Goal: Transaction & Acquisition: Purchase product/service

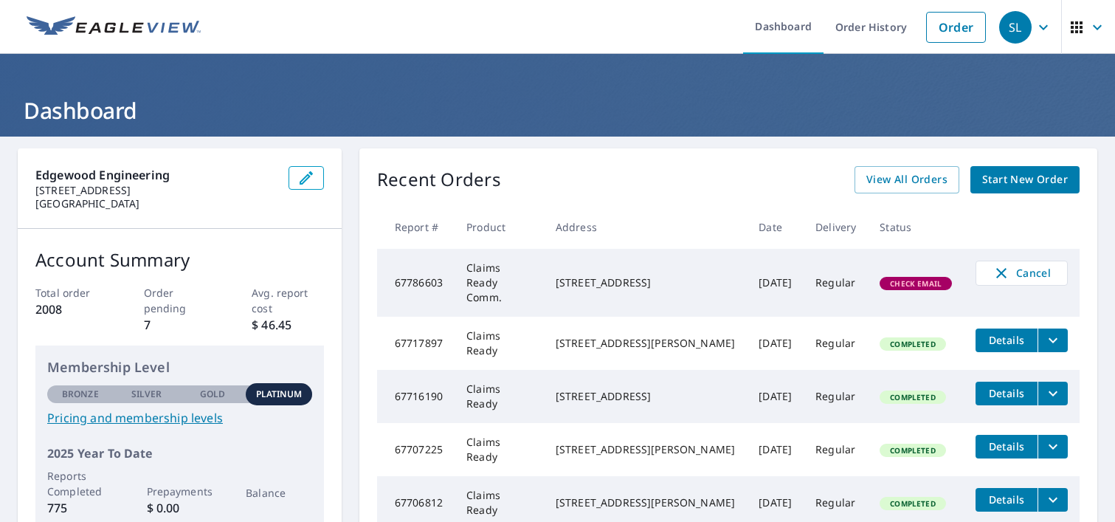
click at [489, 265] on td "Claims Ready Comm." at bounding box center [499, 283] width 89 height 68
click at [420, 276] on td "67786603" at bounding box center [415, 283] width 77 height 68
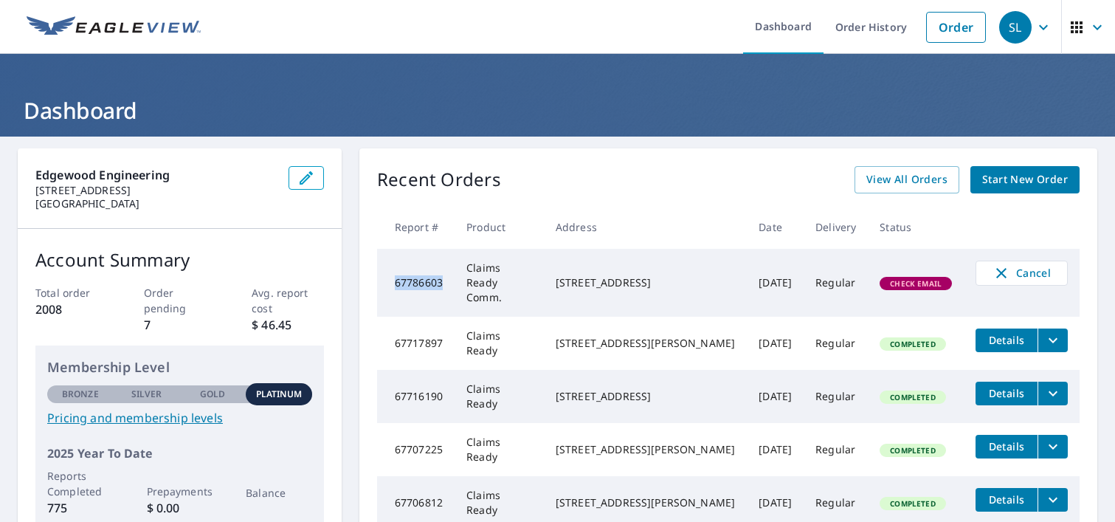
click at [420, 276] on td "67786603" at bounding box center [415, 283] width 77 height 68
click at [909, 278] on span "Check Email" at bounding box center [915, 283] width 69 height 10
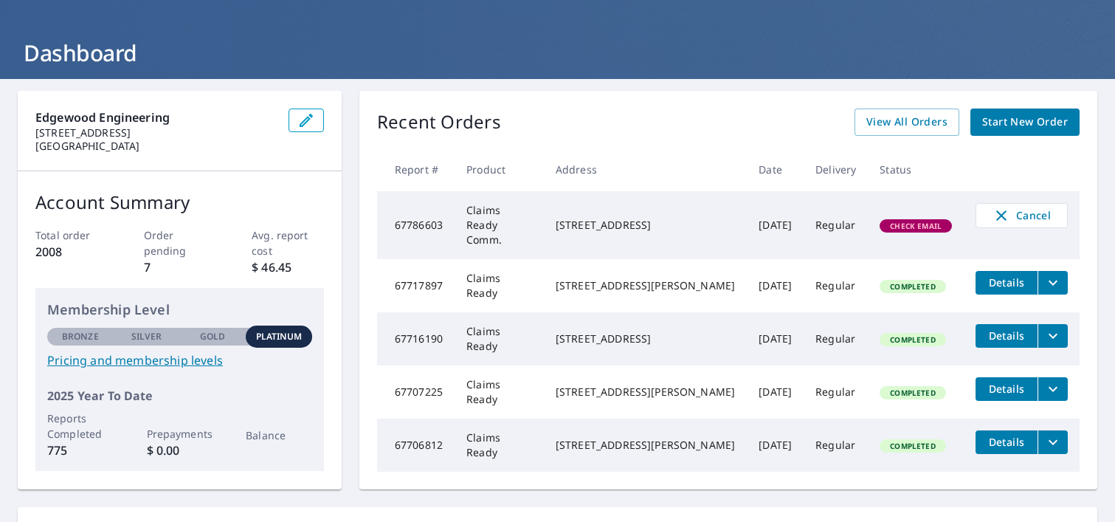
drag, startPoint x: 686, startPoint y: 225, endPoint x: 584, endPoint y: 208, distance: 103.2
click at [584, 218] on div "[STREET_ADDRESS]" at bounding box center [645, 225] width 179 height 15
copy div "[STREET_ADDRESS]"
click at [689, 241] on td "[STREET_ADDRESS]" at bounding box center [645, 225] width 203 height 68
drag, startPoint x: 686, startPoint y: 224, endPoint x: 579, endPoint y: 212, distance: 107.7
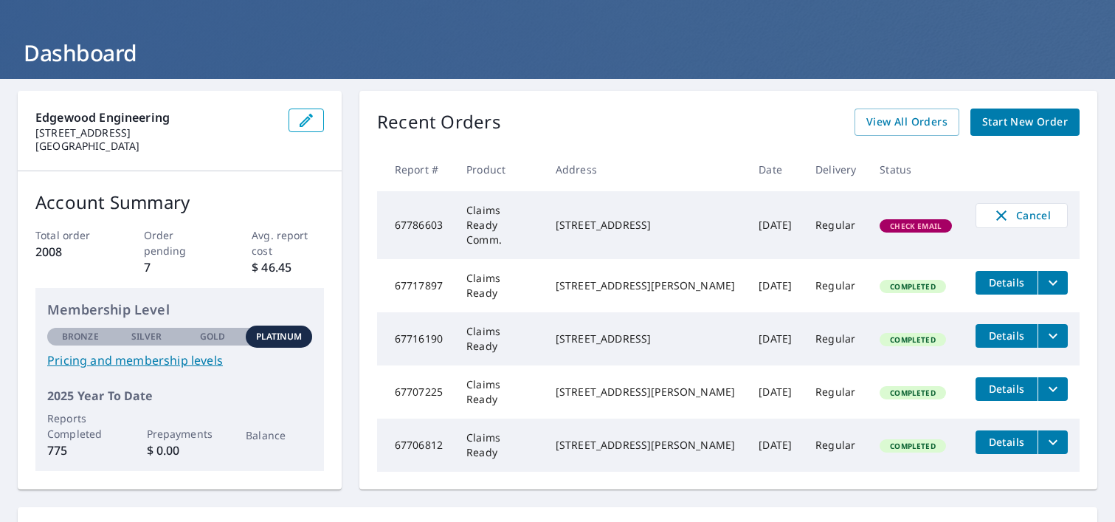
click at [580, 212] on td "[STREET_ADDRESS]" at bounding box center [645, 225] width 203 height 68
click at [1017, 213] on span "Cancel" at bounding box center [1021, 216] width 61 height 18
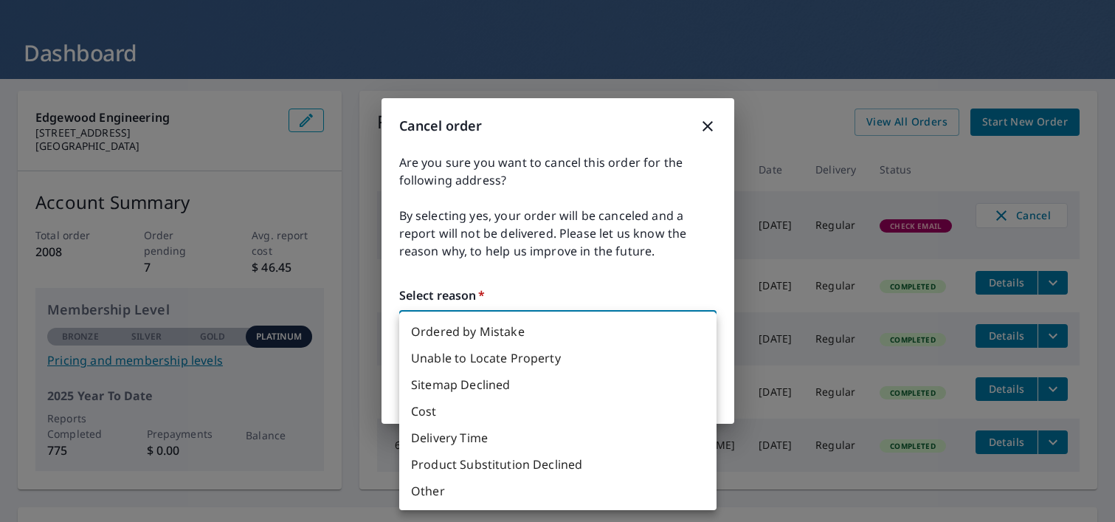
click at [688, 324] on body "SL SL Dashboard Order History Order SL Dashboard Edgewood Engineering [STREET_A…" at bounding box center [557, 261] width 1115 height 522
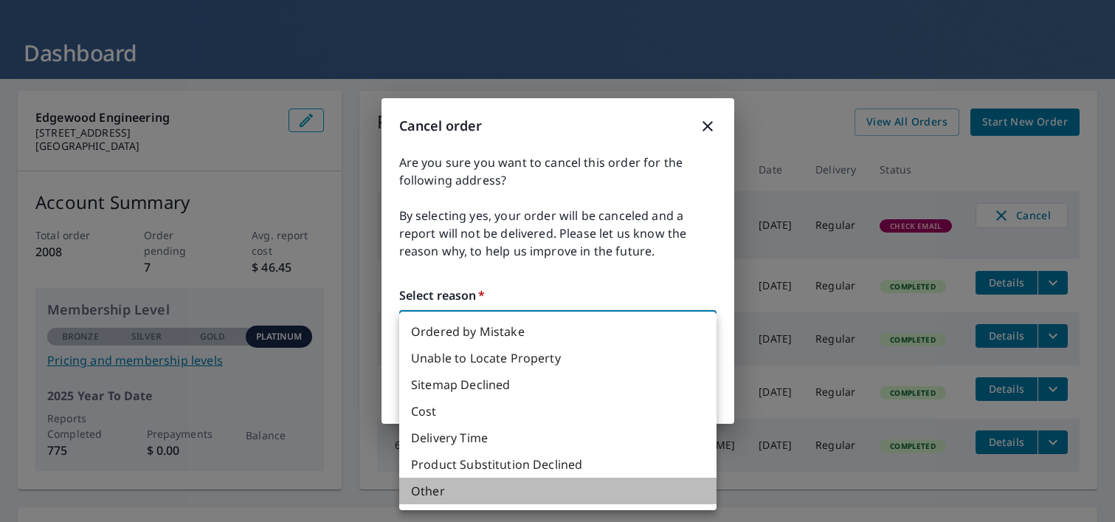
click at [514, 493] on li "Other" at bounding box center [557, 490] width 317 height 27
type input "36"
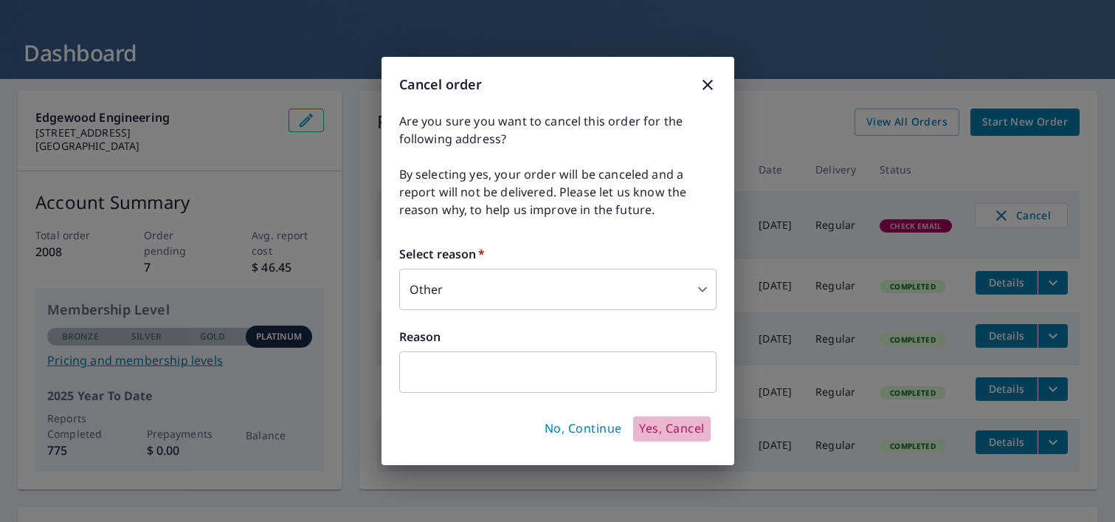
click at [658, 424] on span "Yes, Cancel" at bounding box center [671, 429] width 65 height 16
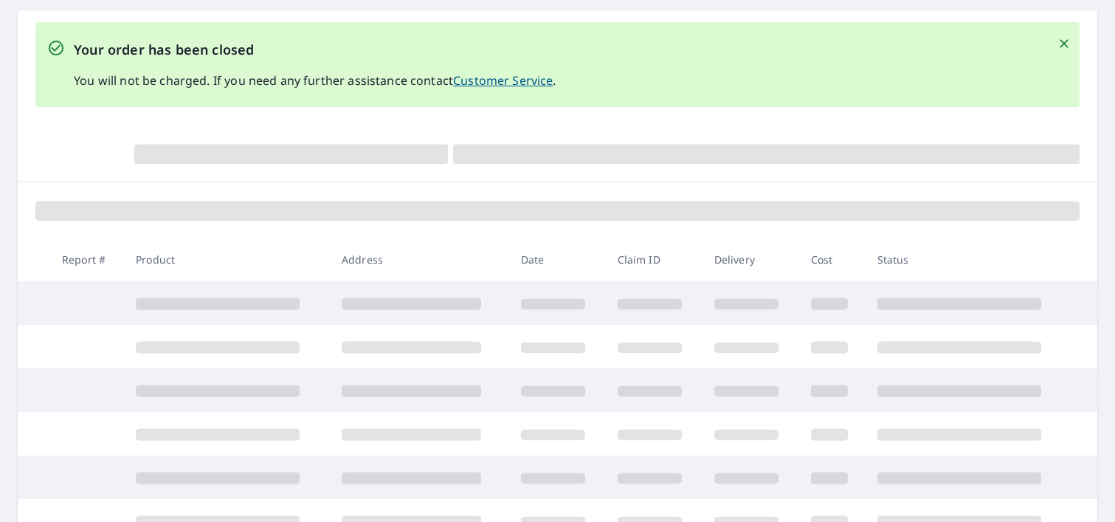
scroll to position [142, 0]
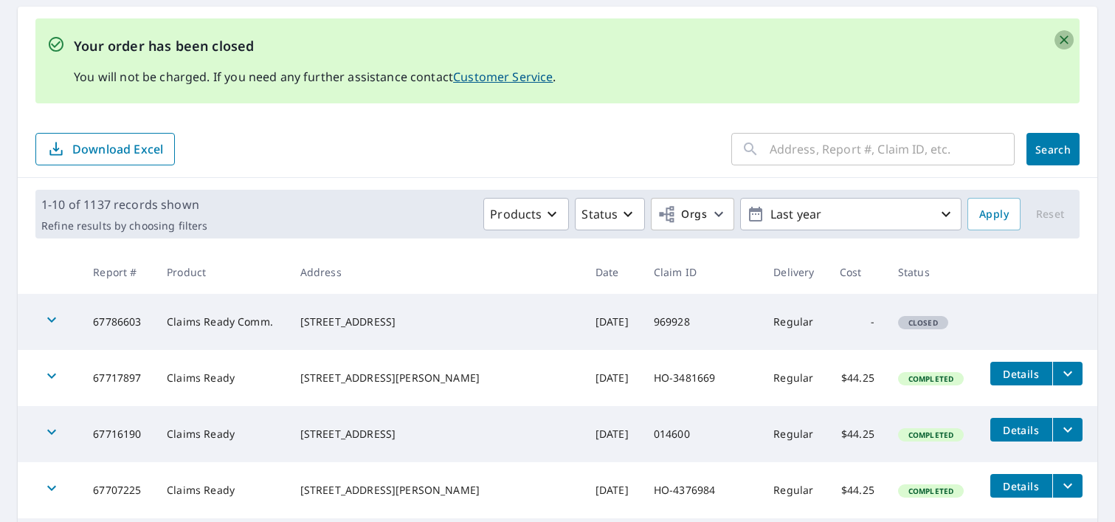
click at [1067, 38] on icon "Close" at bounding box center [1064, 39] width 15 height 15
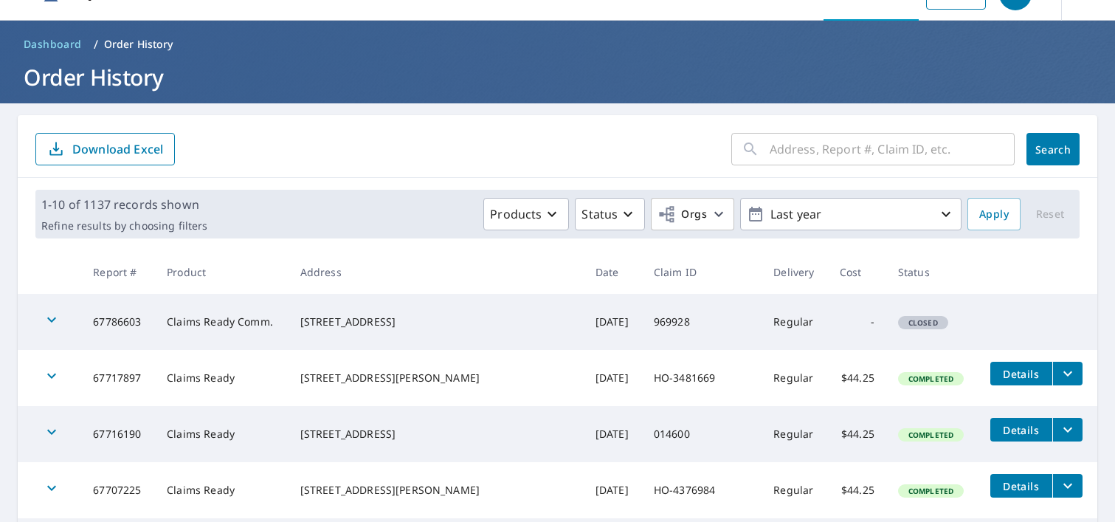
scroll to position [0, 0]
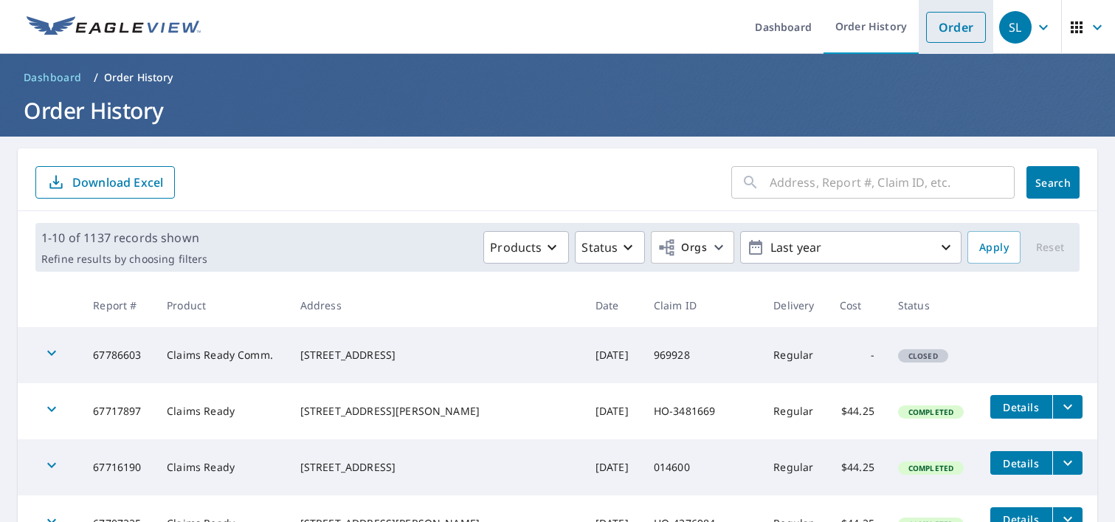
click at [948, 20] on link "Order" at bounding box center [956, 27] width 60 height 31
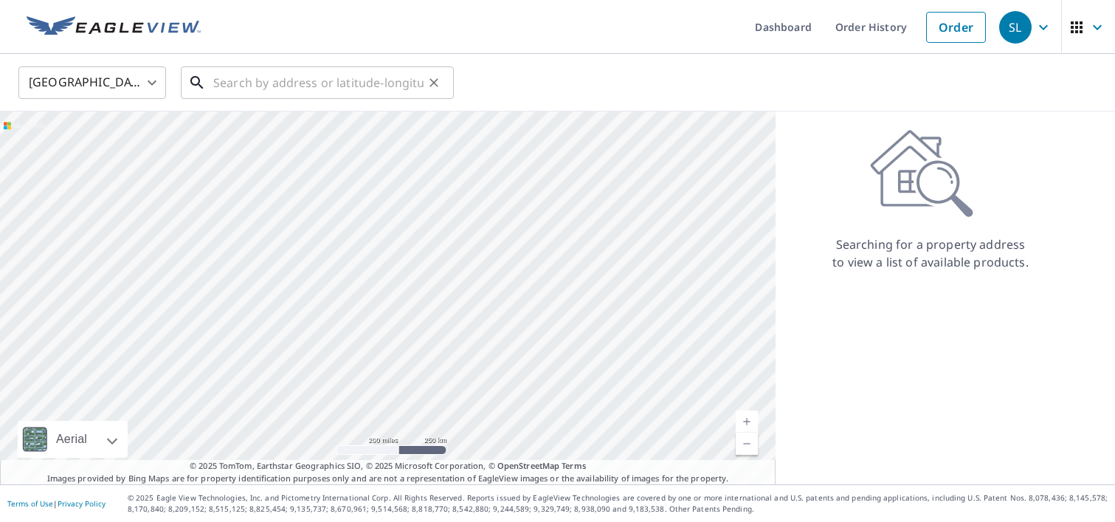
click at [221, 71] on input "text" at bounding box center [318, 82] width 210 height 41
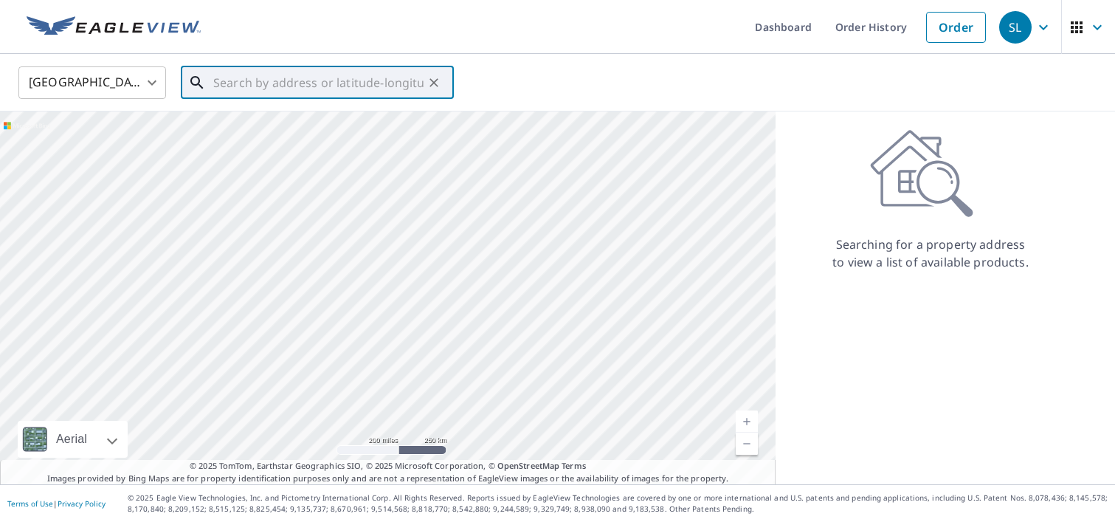
paste input "[STREET_ADDRESS]"
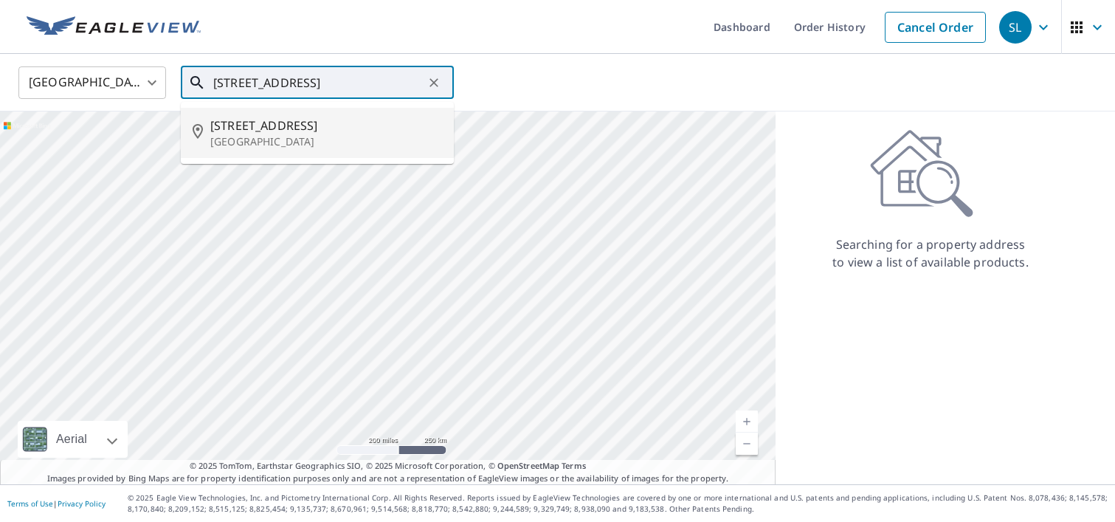
click at [299, 128] on span "[STREET_ADDRESS]" at bounding box center [326, 126] width 232 height 18
type input "[STREET_ADDRESS]"
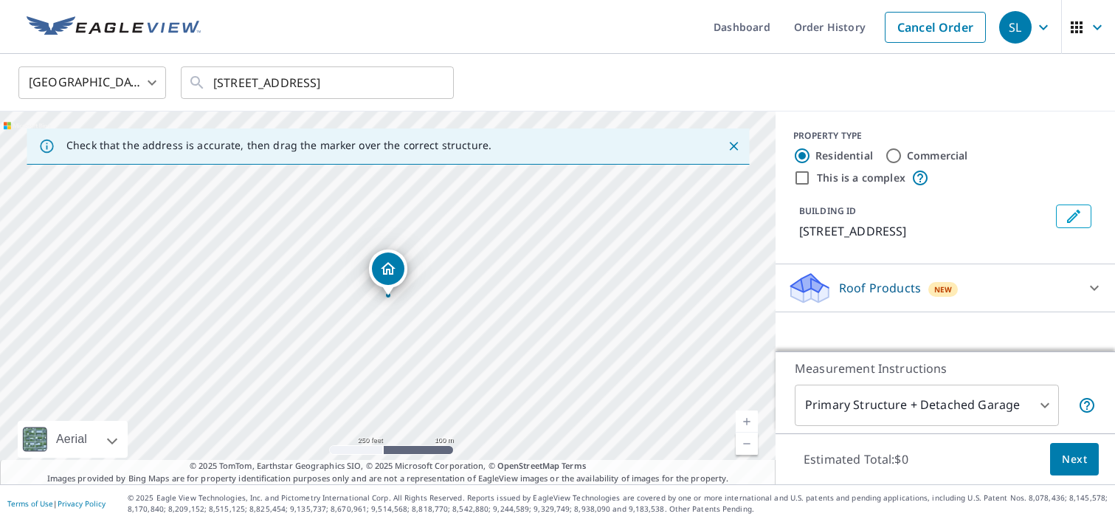
click at [1038, 294] on div "Roof Products New" at bounding box center [931, 288] width 289 height 35
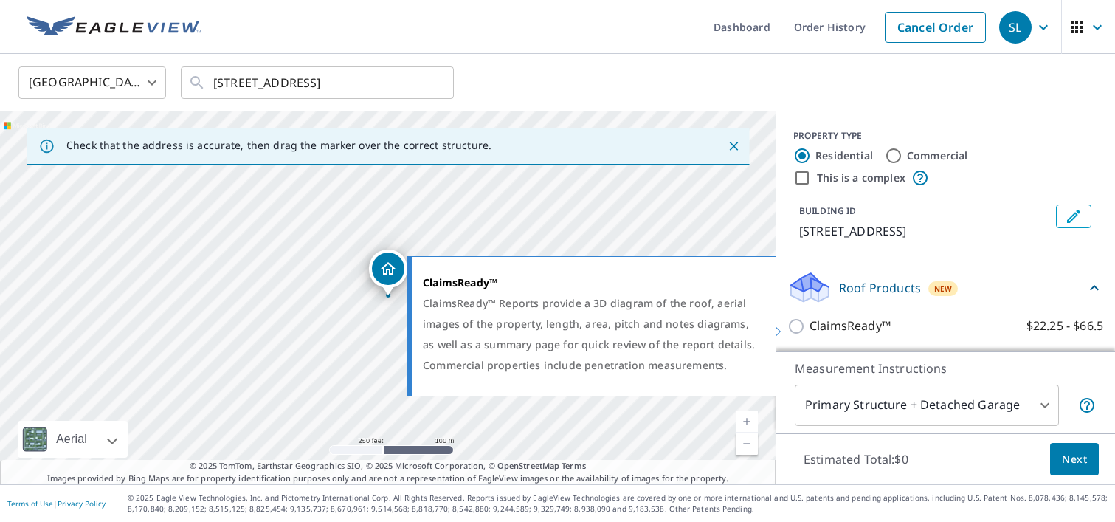
scroll to position [2, 0]
click at [796, 320] on input "ClaimsReady™ $22.25 - $66.5" at bounding box center [798, 324] width 22 height 18
checkbox input "true"
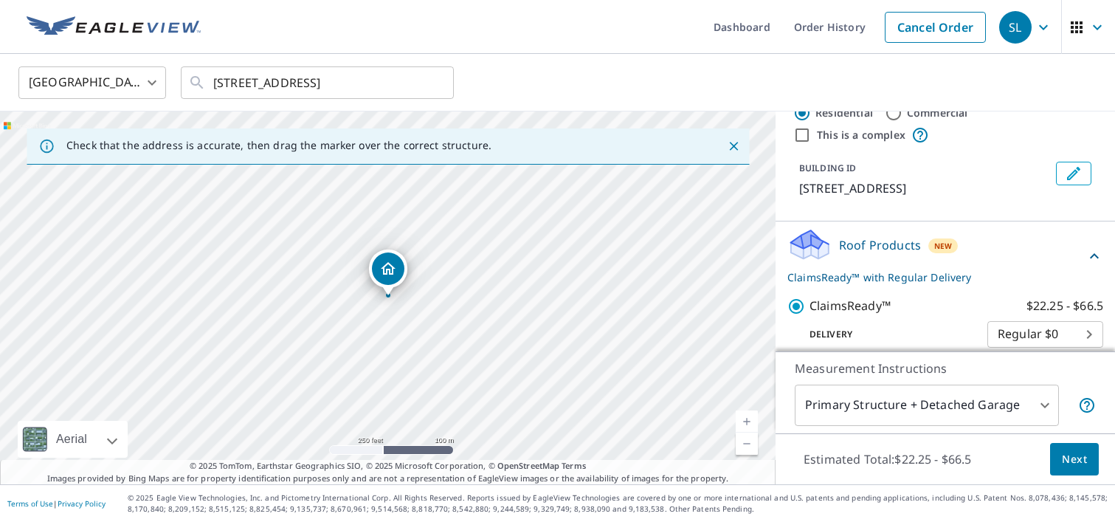
scroll to position [58, 0]
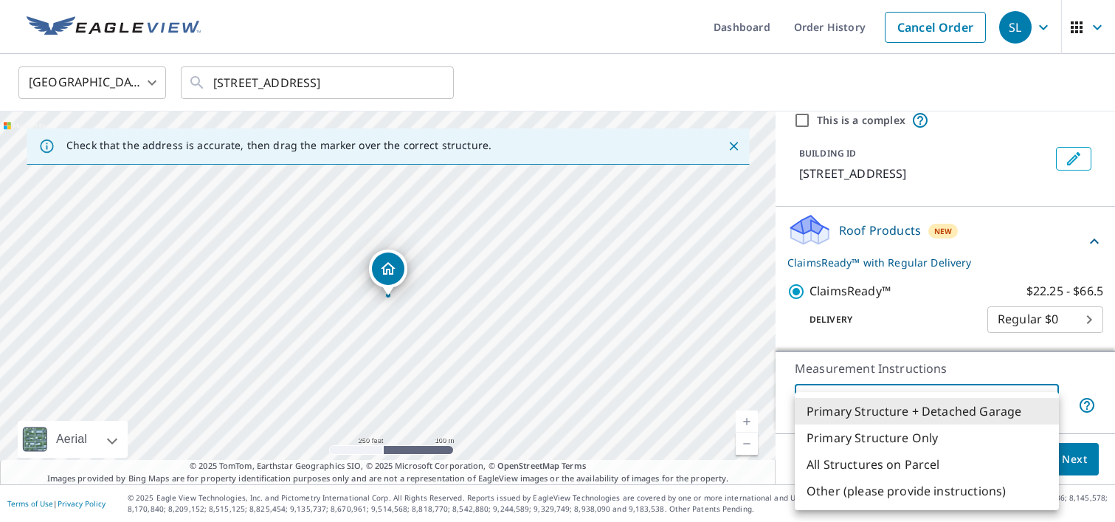
click at [983, 402] on body "SL SL Dashboard Order History Cancel Order SL [GEOGRAPHIC_DATA] US ​ [STREET_AD…" at bounding box center [557, 261] width 1115 height 522
click at [998, 232] on div at bounding box center [557, 261] width 1115 height 522
drag, startPoint x: 1007, startPoint y: 404, endPoint x: 993, endPoint y: 402, distance: 13.4
click at [1007, 404] on body "SL SL Dashboard Order History Cancel Order SL [GEOGRAPHIC_DATA] US ​ [STREET_AD…" at bounding box center [557, 261] width 1115 height 522
click at [909, 438] on li "Primary Structure Only" at bounding box center [927, 437] width 264 height 27
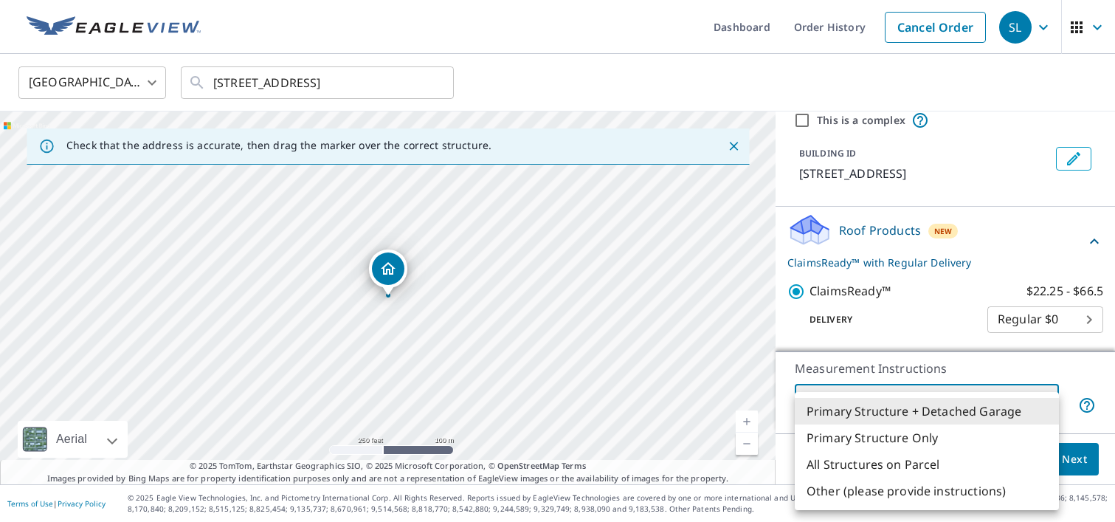
type input "2"
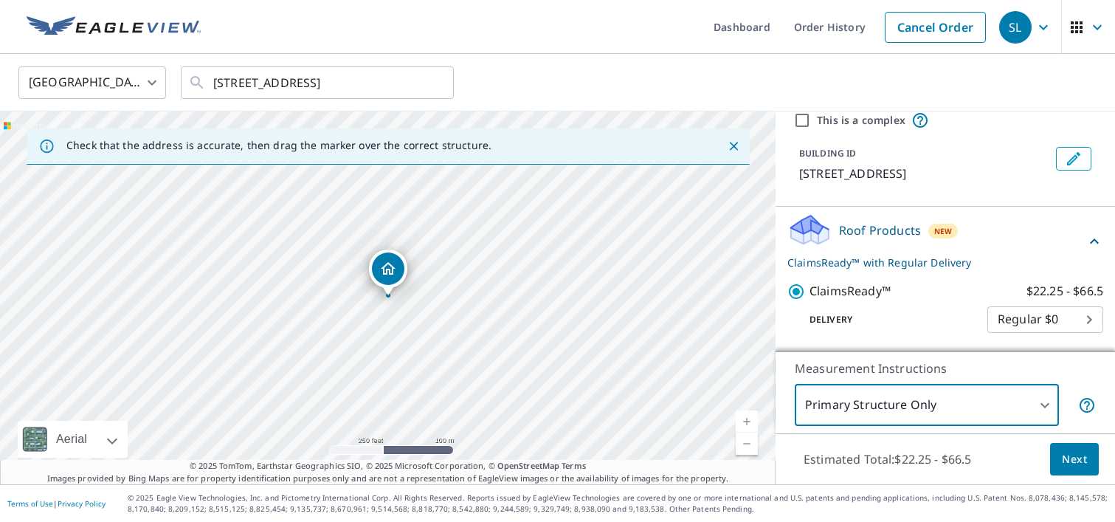
click at [1077, 467] on button "Next" at bounding box center [1074, 459] width 49 height 33
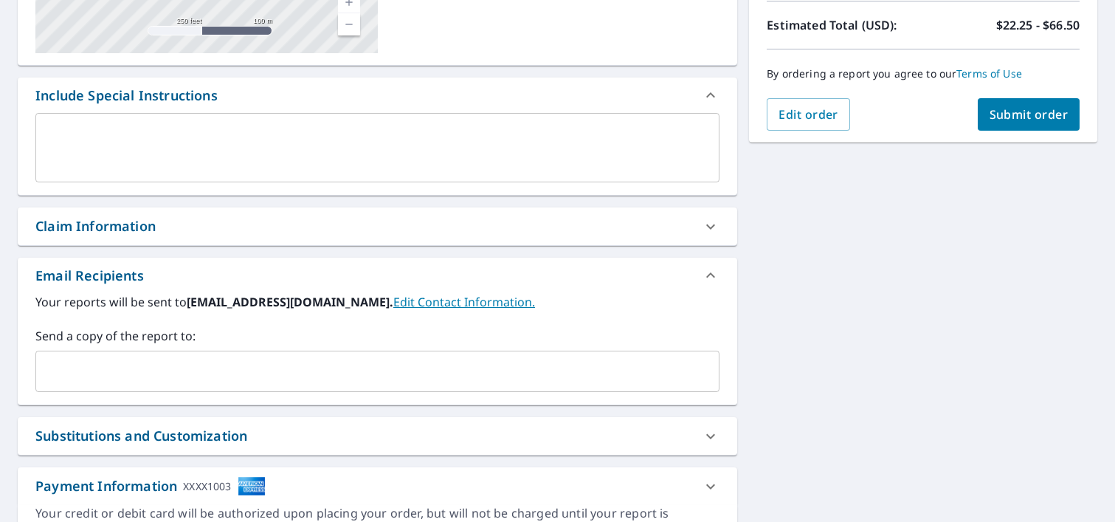
scroll to position [407, 0]
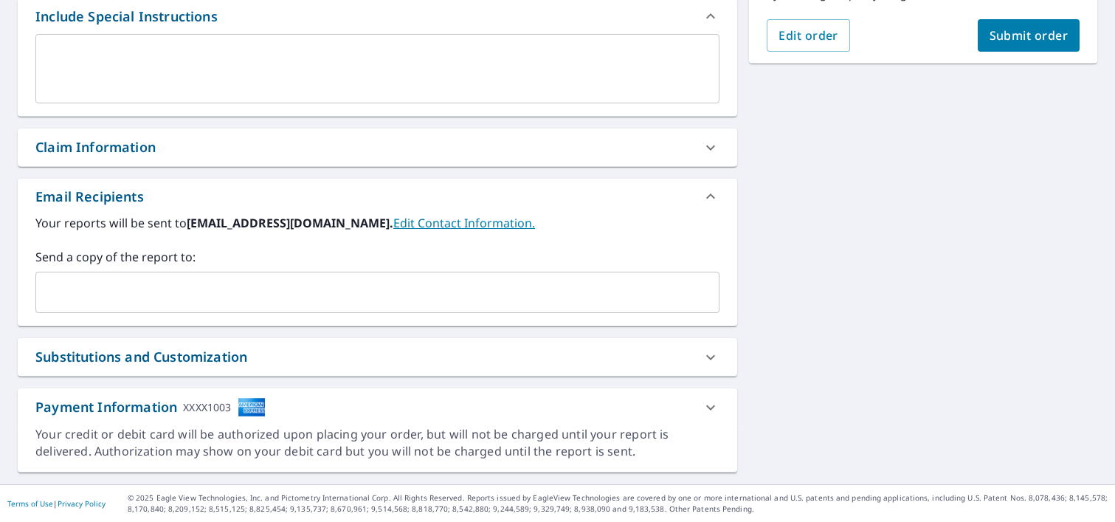
click at [617, 144] on div "Claim Information" at bounding box center [364, 147] width 658 height 20
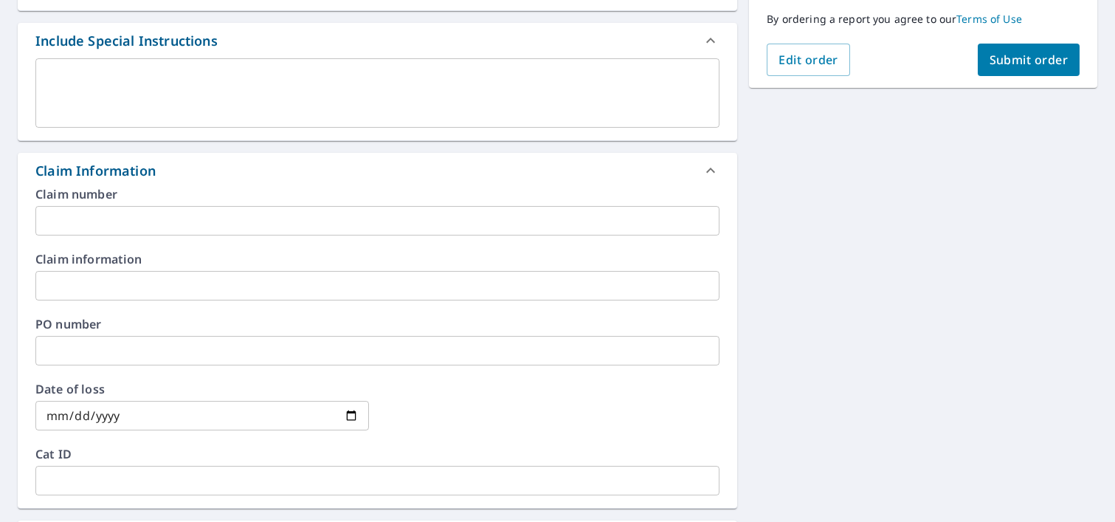
scroll to position [725, 0]
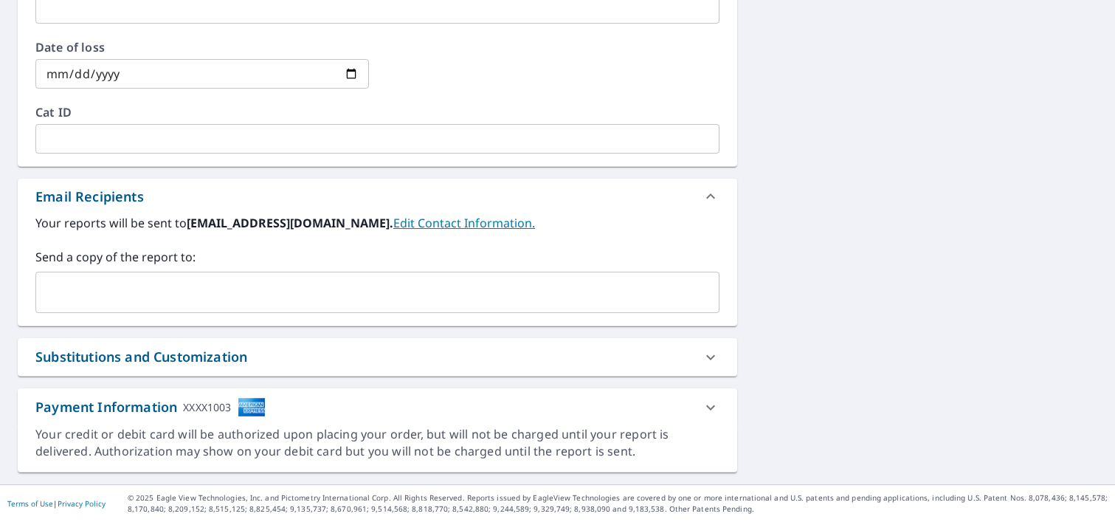
click at [506, 351] on div "Substitutions and Customization" at bounding box center [364, 357] width 658 height 20
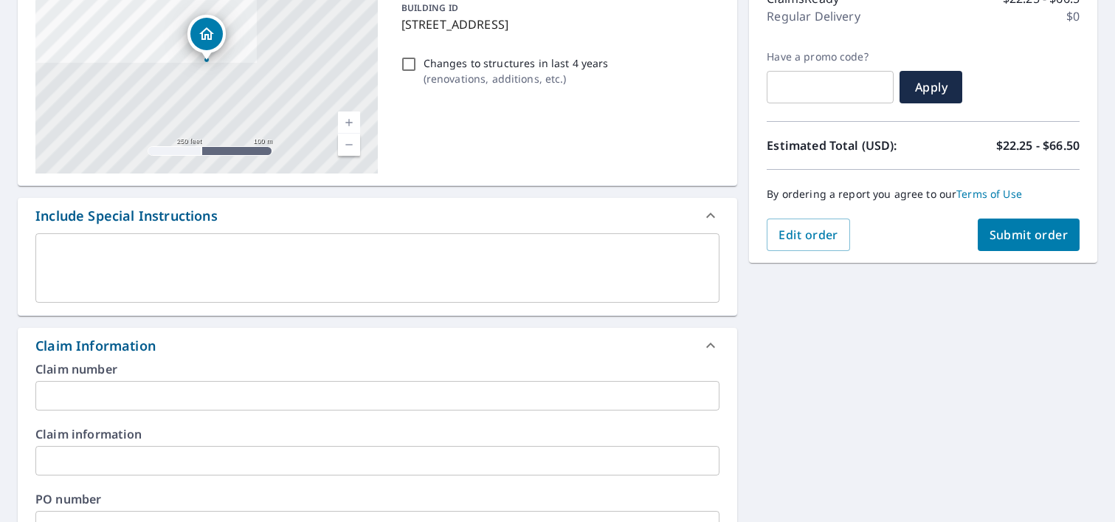
scroll to position [0, 0]
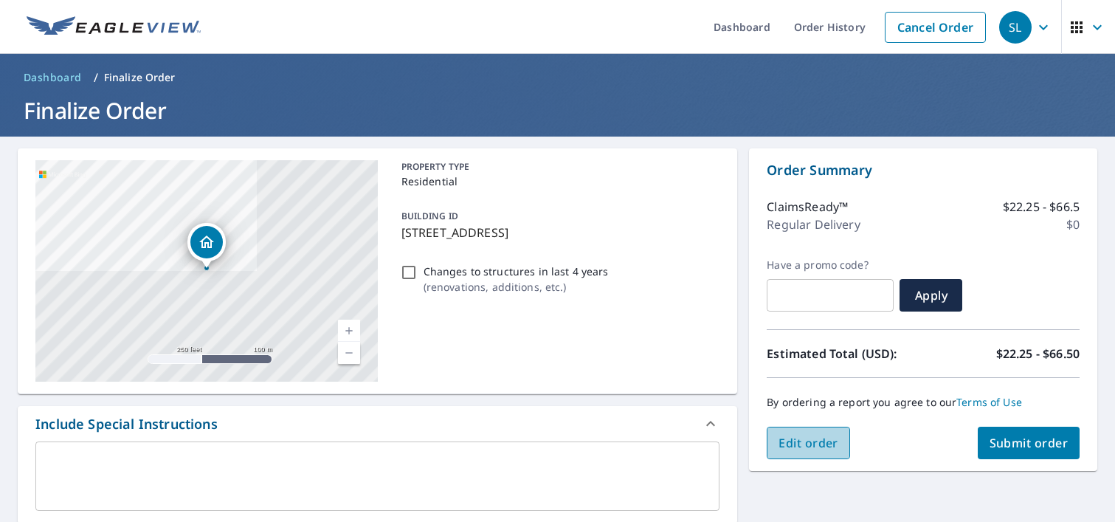
click at [832, 441] on span "Edit order" at bounding box center [809, 443] width 60 height 16
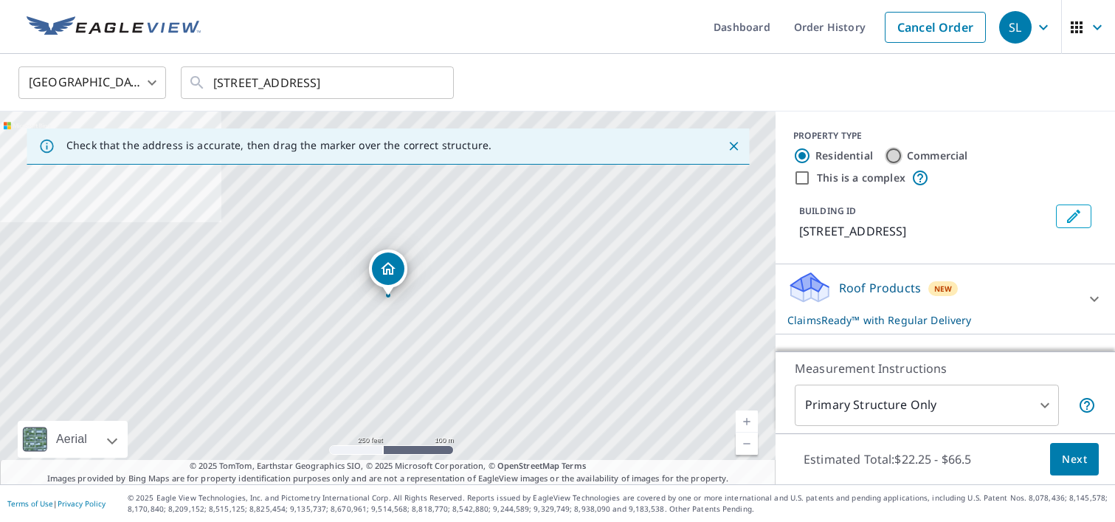
click at [889, 154] on input "Commercial" at bounding box center [894, 156] width 18 height 18
radio input "true"
type input "4"
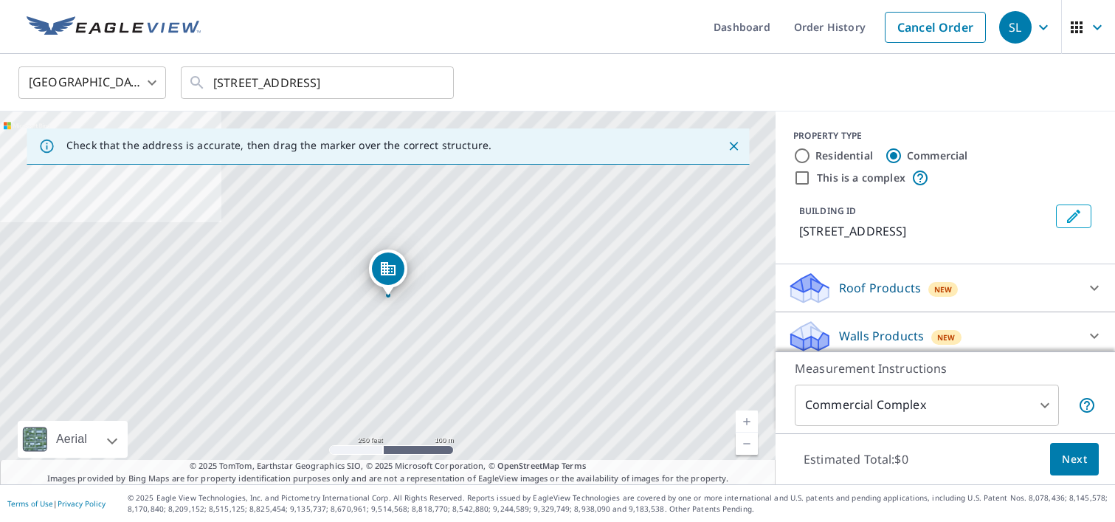
scroll to position [9, 0]
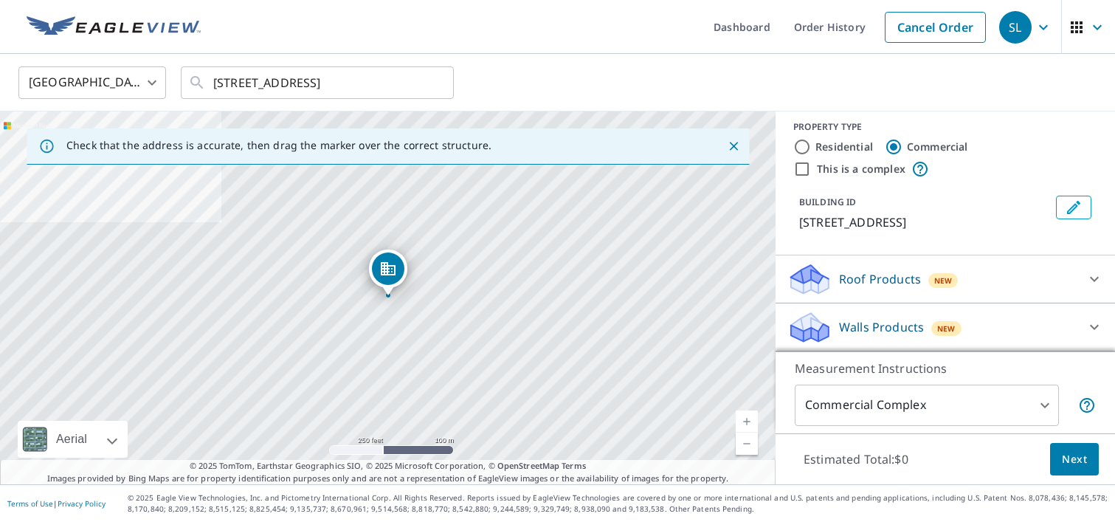
click at [1080, 452] on span "Next" at bounding box center [1074, 459] width 25 height 18
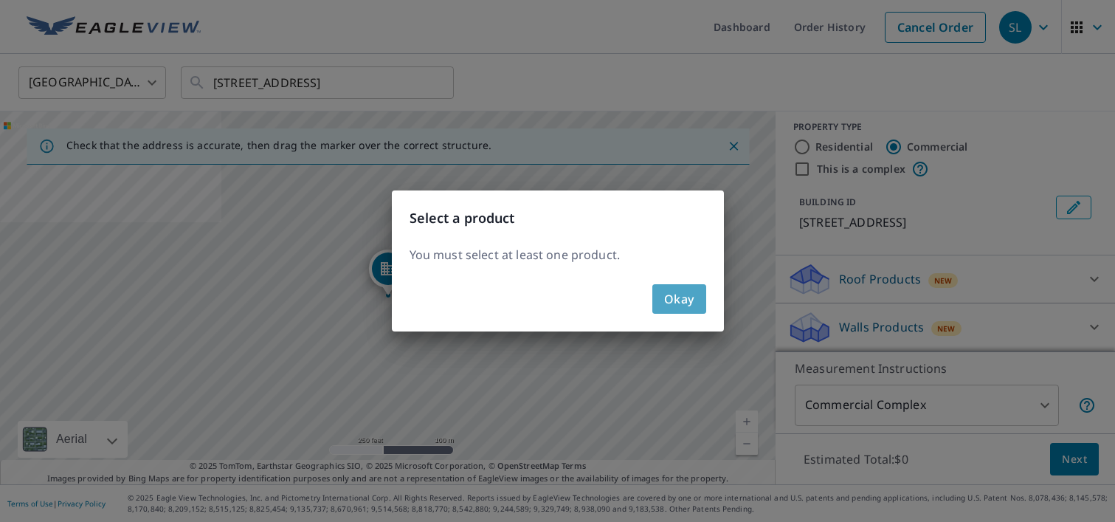
click at [701, 305] on button "Okay" at bounding box center [679, 299] width 54 height 30
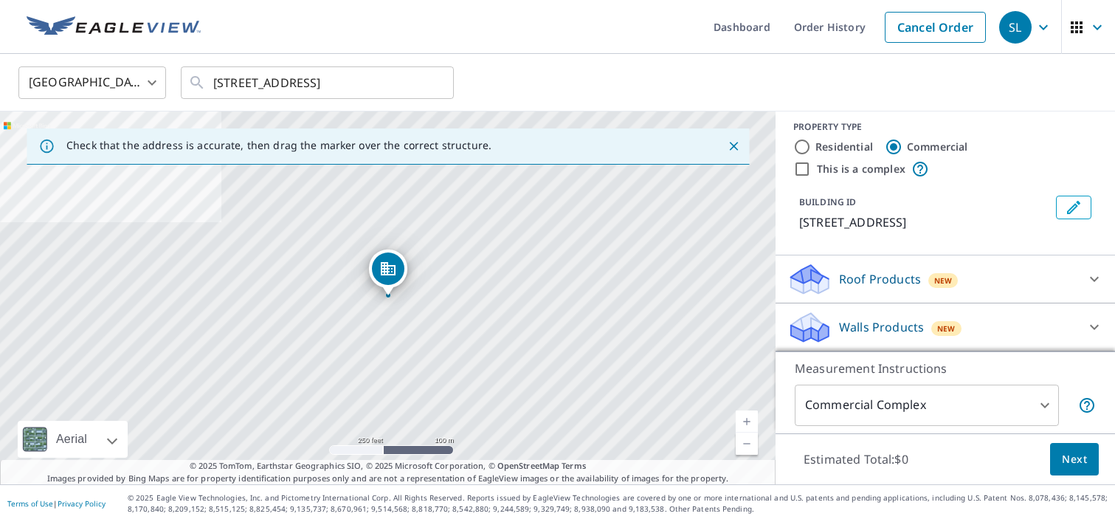
click at [1065, 278] on div "Roof Products New" at bounding box center [931, 279] width 289 height 35
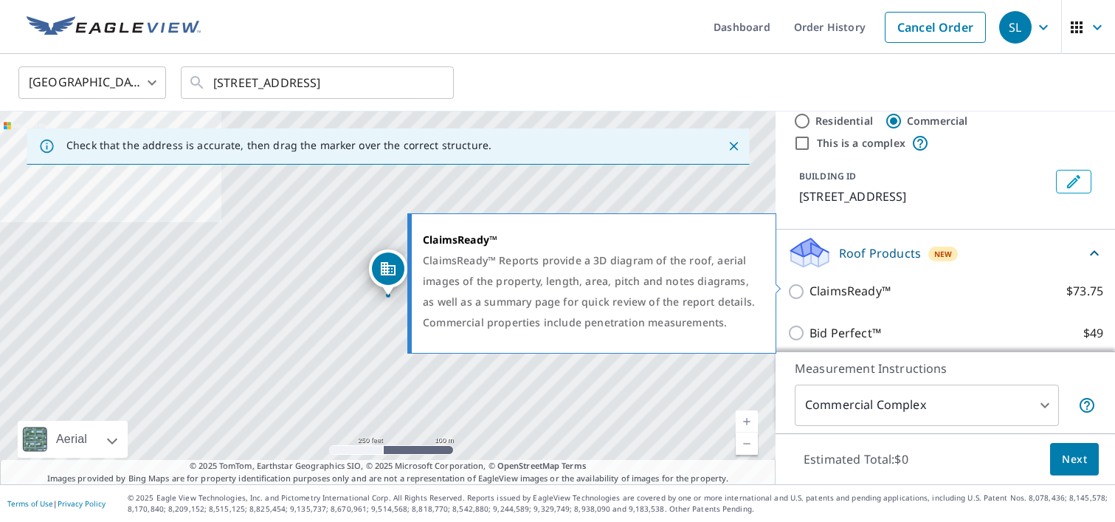
scroll to position [42, 0]
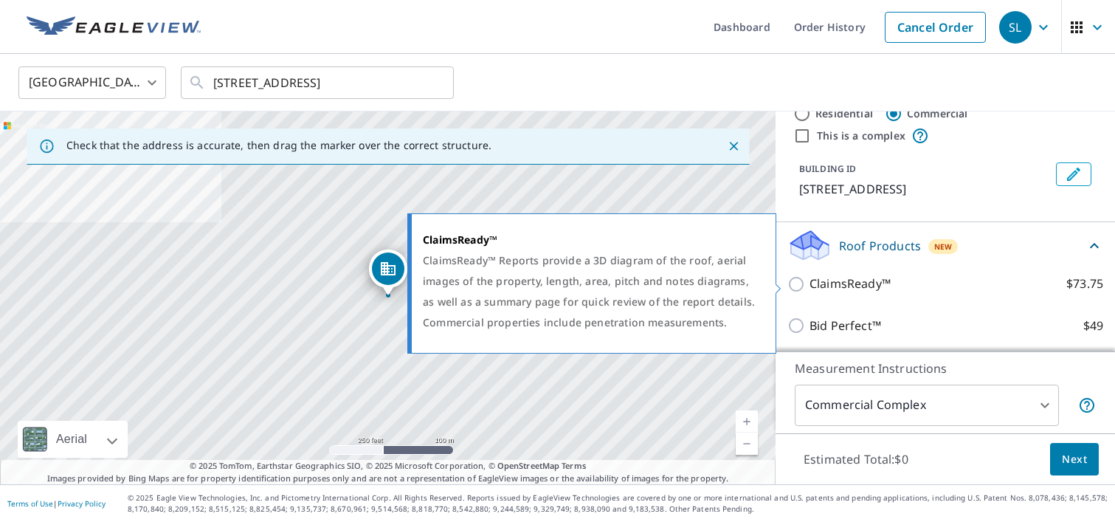
click at [797, 282] on input "ClaimsReady™ $73.75" at bounding box center [798, 284] width 22 height 18
checkbox input "true"
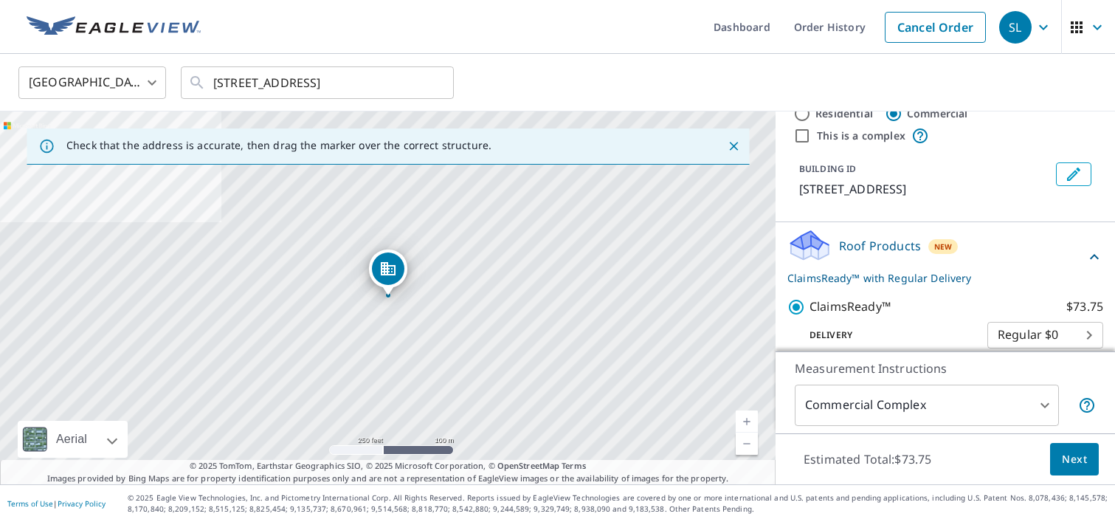
scroll to position [148, 0]
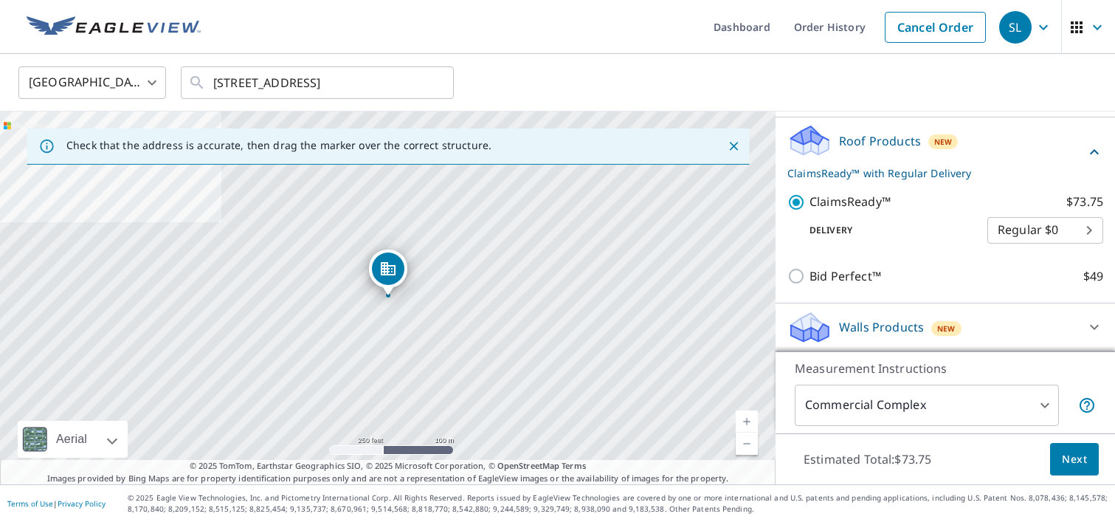
click at [952, 323] on span "New" at bounding box center [946, 328] width 18 height 12
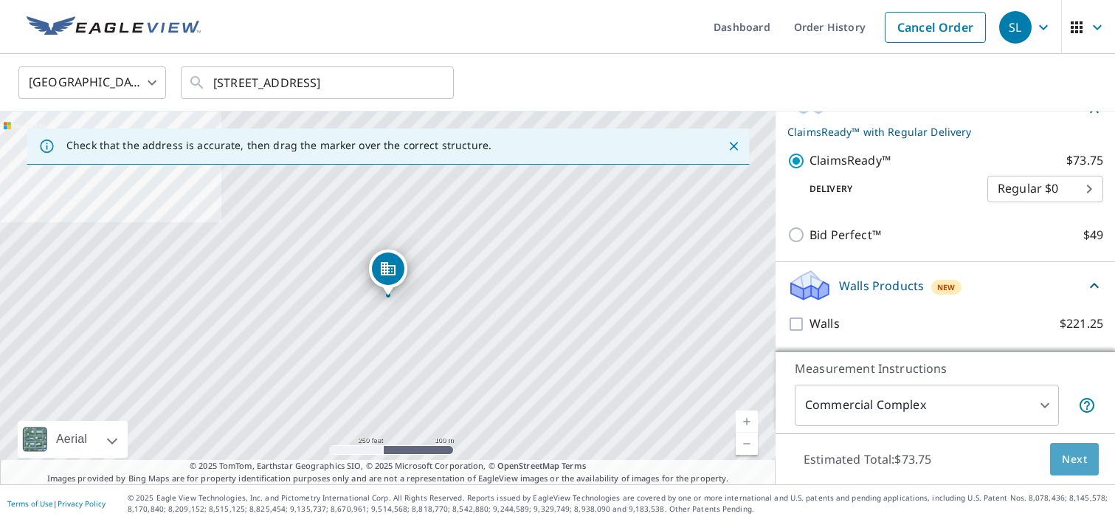
click at [1061, 460] on button "Next" at bounding box center [1074, 459] width 49 height 33
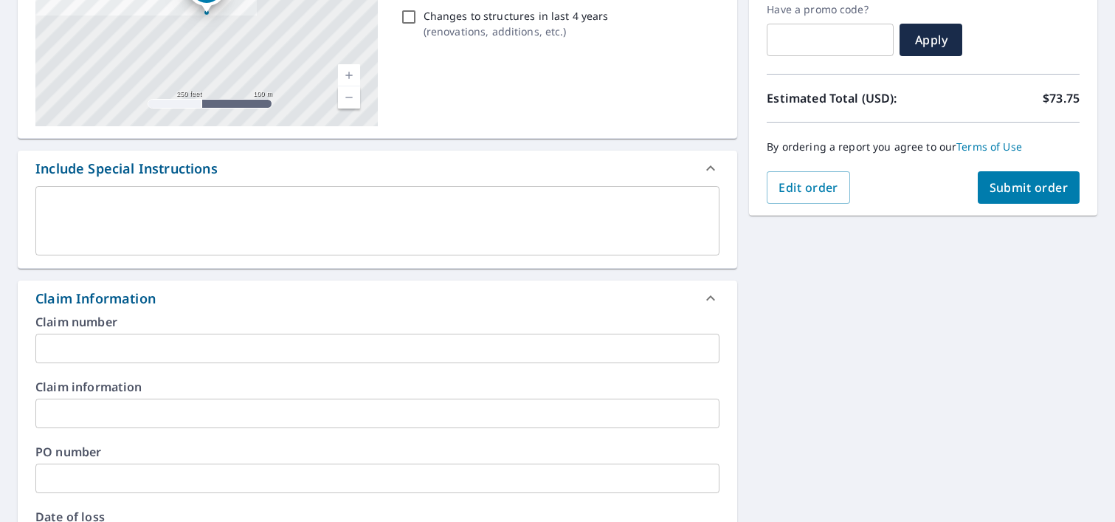
scroll to position [266, 0]
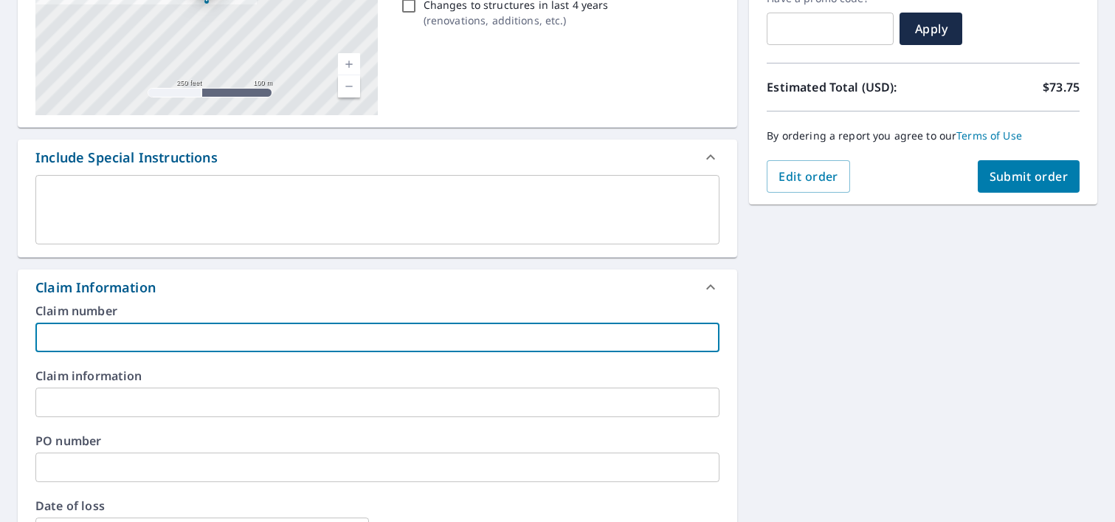
click at [221, 342] on input "text" at bounding box center [377, 337] width 684 height 30
paste input "969928"
type input "969928"
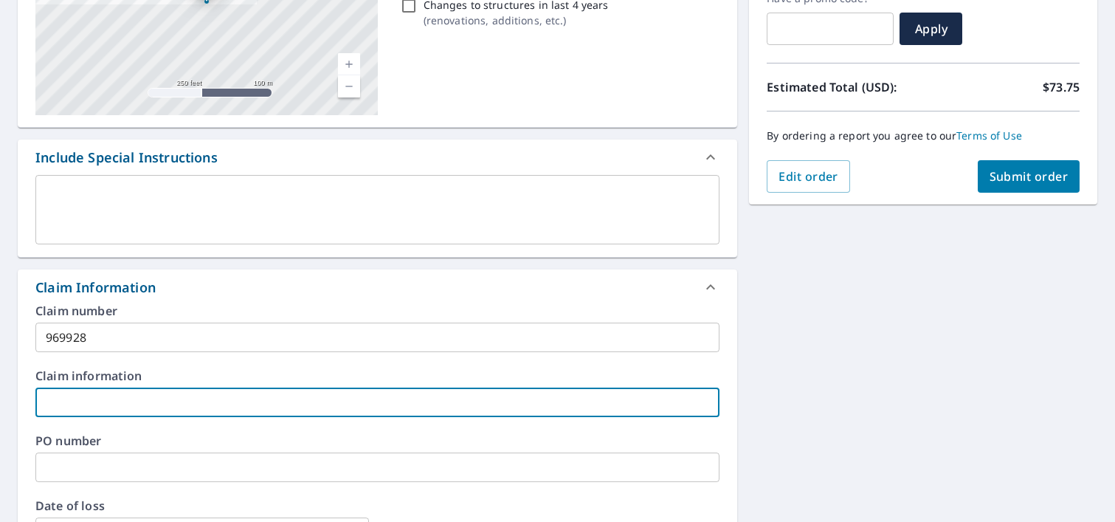
click at [186, 397] on input "text" at bounding box center [377, 402] width 684 height 30
type input "Sunset Forever Corp d/b/a Discovery Point #72"
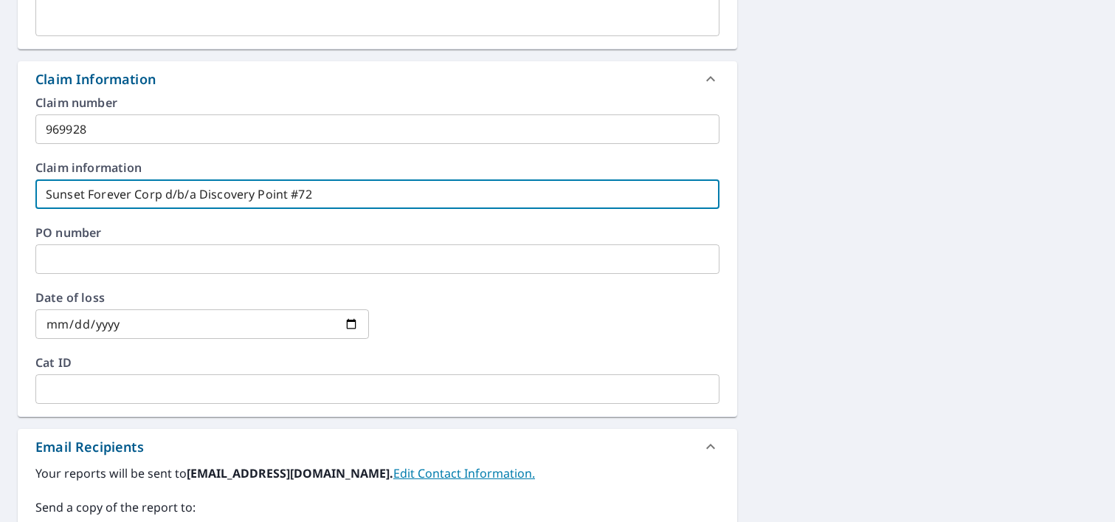
scroll to position [489, 0]
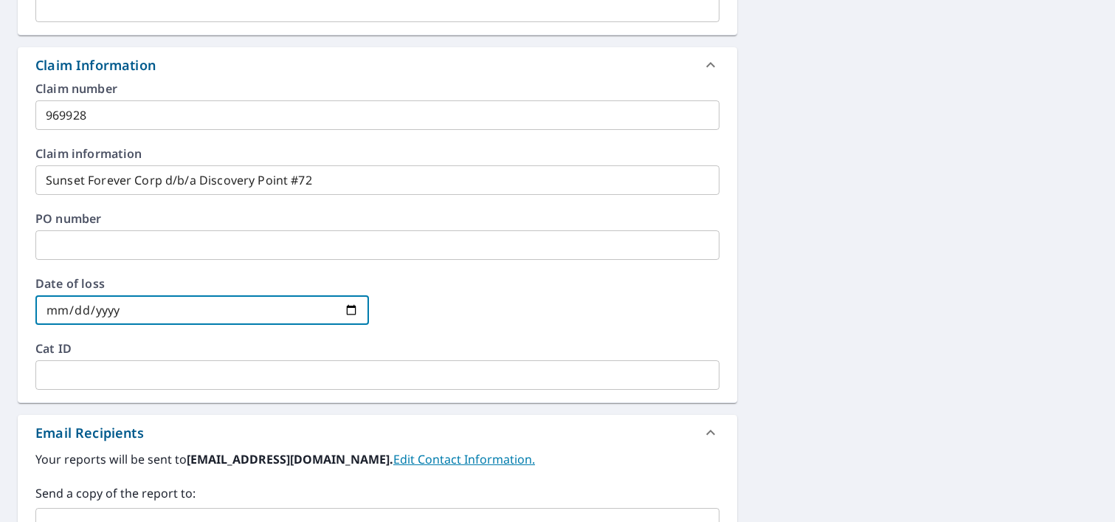
click at [345, 311] on input "date" at bounding box center [202, 310] width 334 height 30
type input "[DATE]"
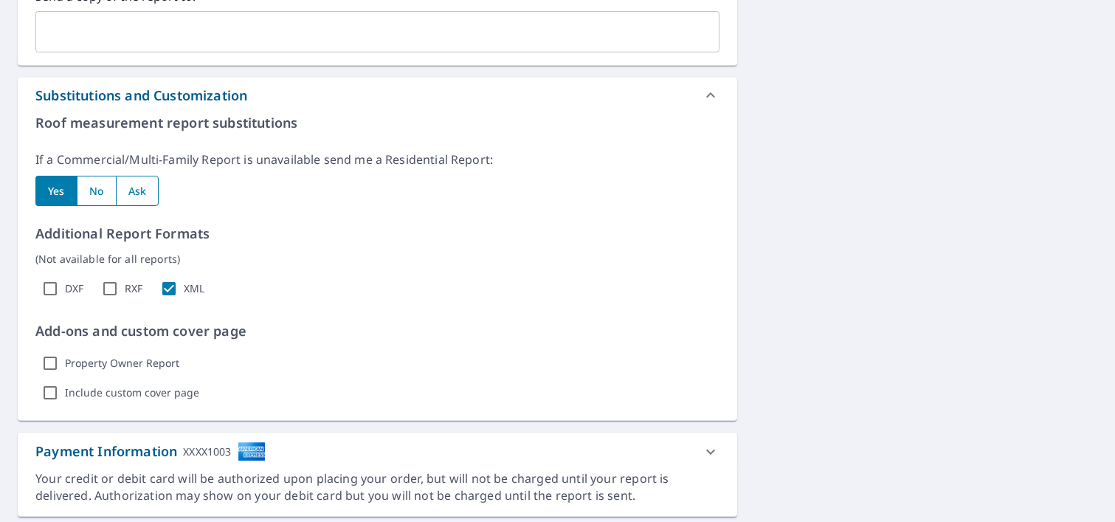
scroll to position [988, 0]
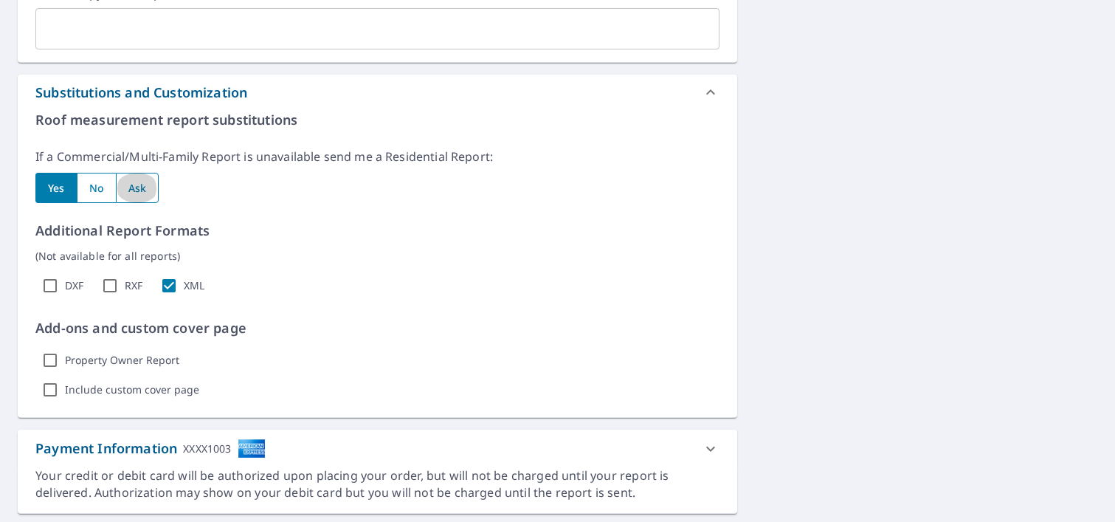
click at [135, 182] on input "radio" at bounding box center [138, 188] width 44 height 30
radio input "true"
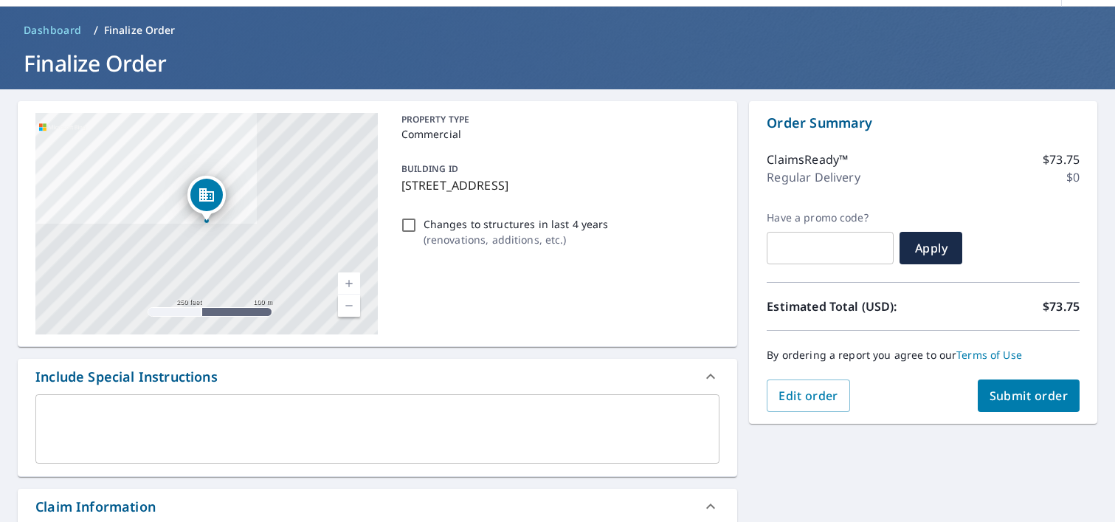
scroll to position [0, 0]
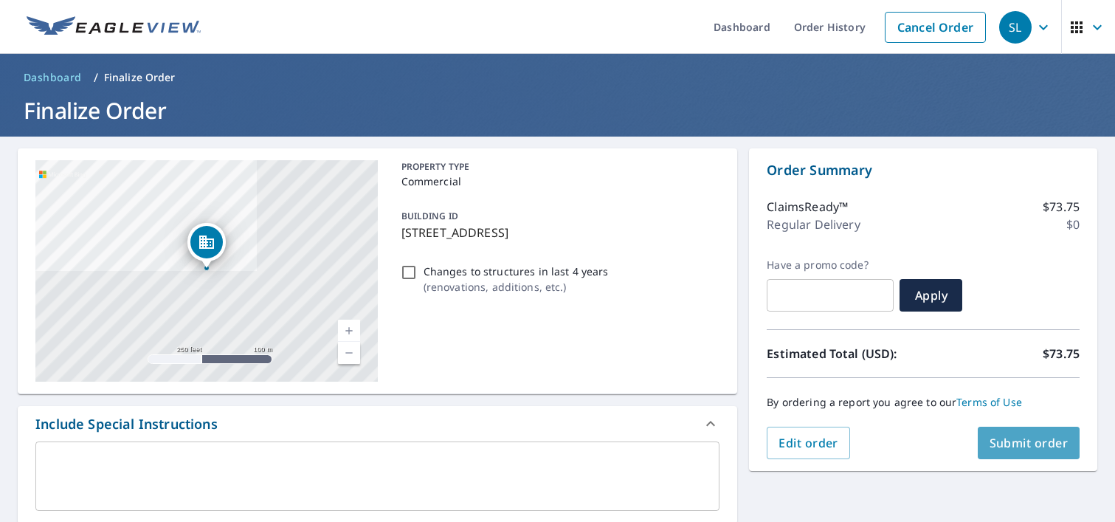
click at [991, 455] on button "Submit order" at bounding box center [1029, 443] width 103 height 32
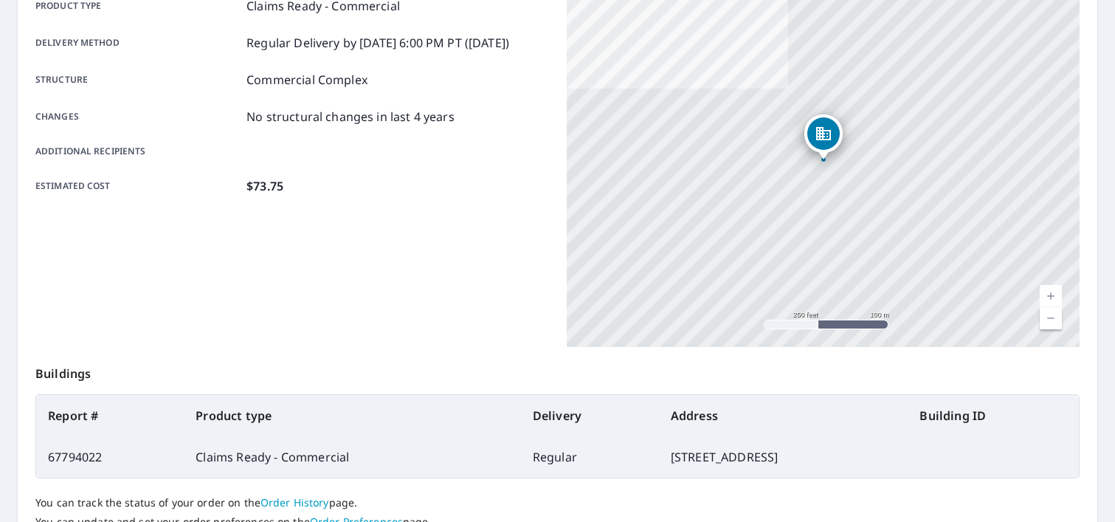
scroll to position [346, 0]
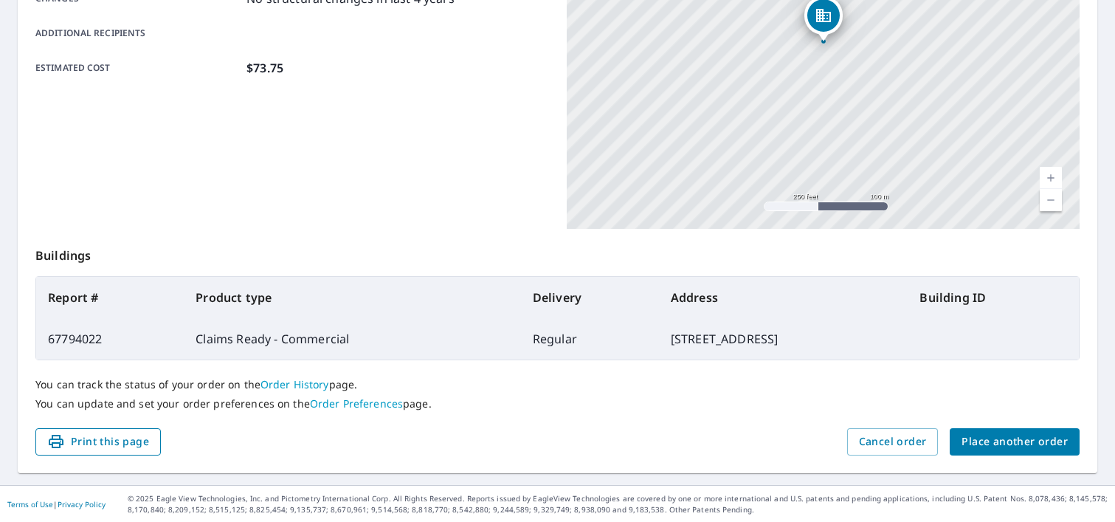
click at [148, 440] on button "Print this page" at bounding box center [97, 441] width 125 height 27
